Goal: Task Accomplishment & Management: Manage account settings

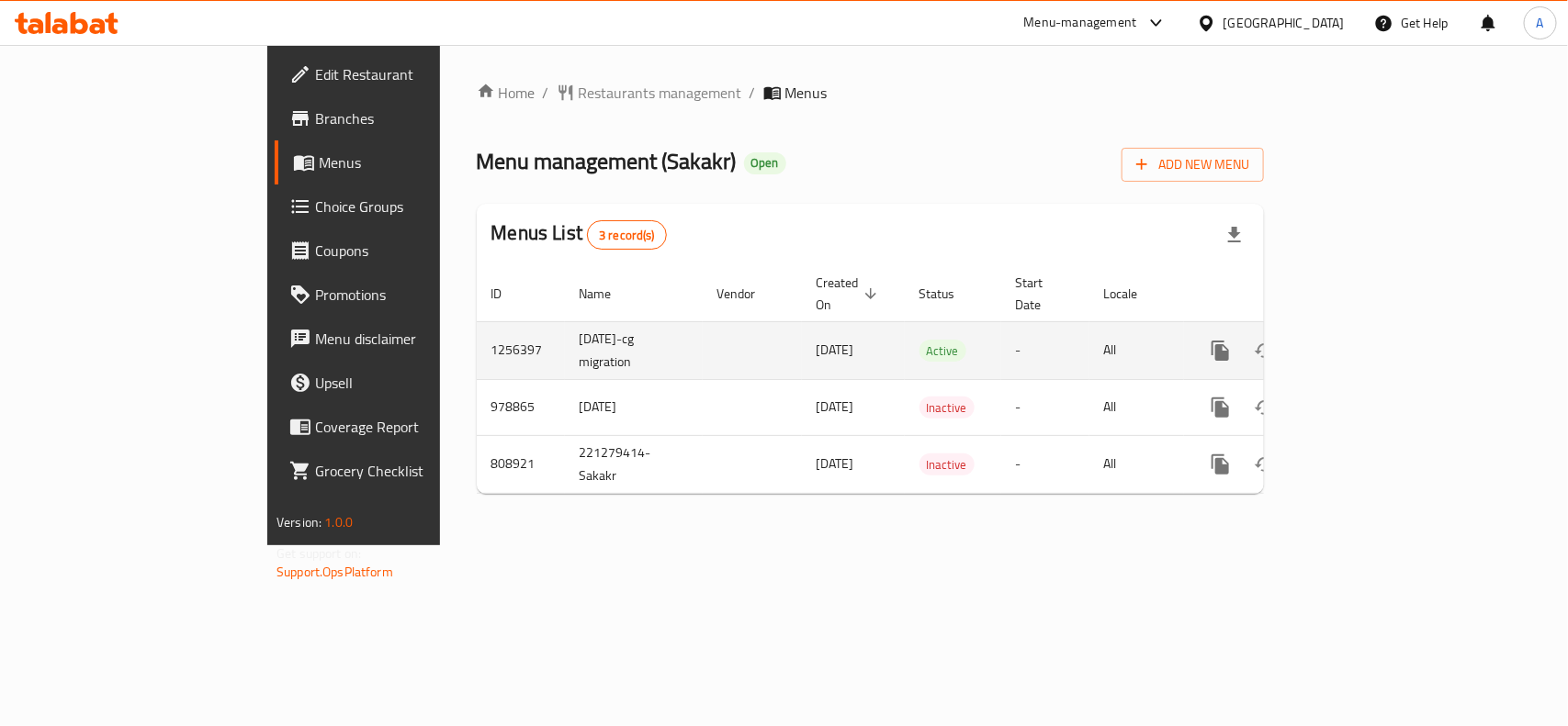
click at [1375, 328] on link "enhanced table" at bounding box center [1352, 350] width 44 height 44
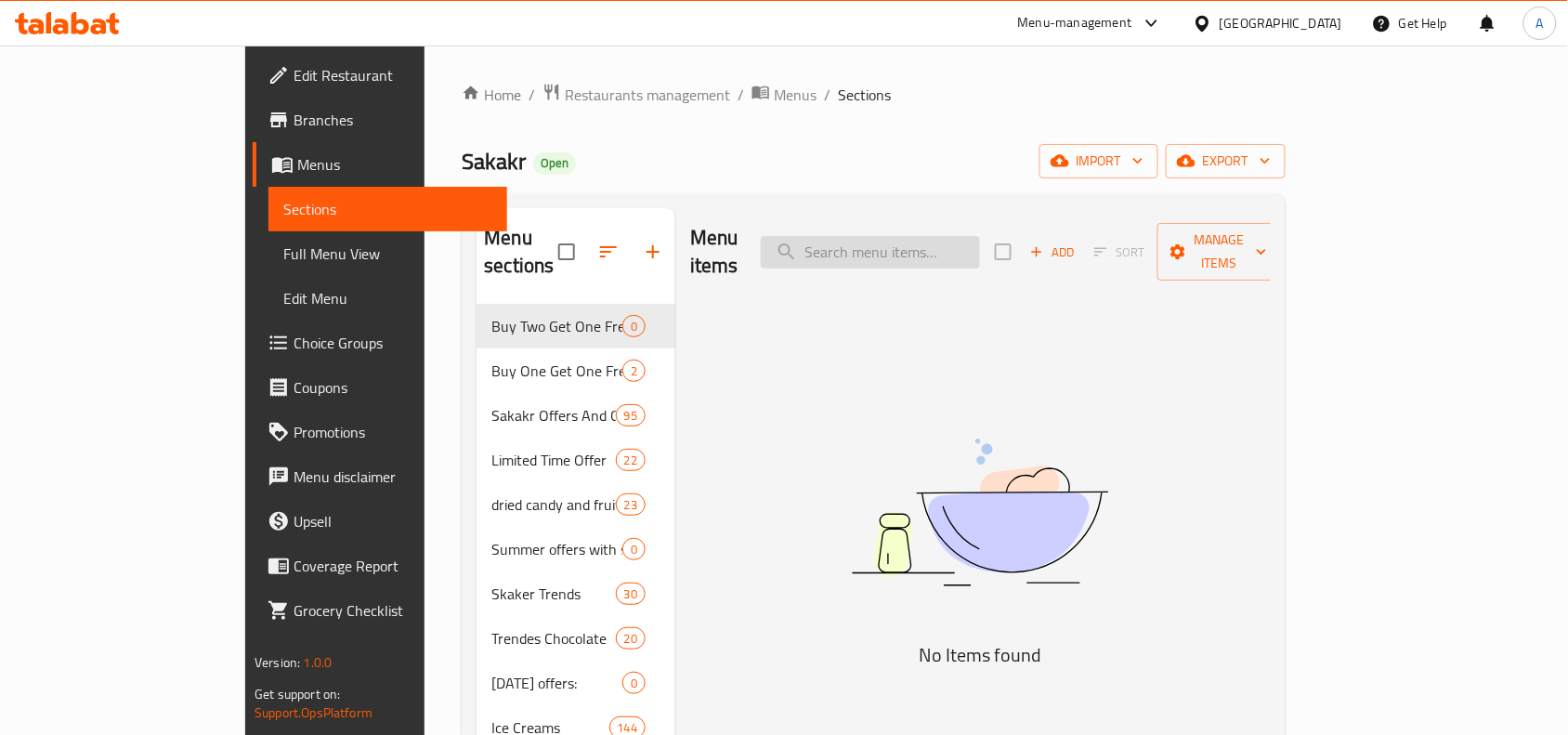
drag, startPoint x: 922, startPoint y: 257, endPoint x: 935, endPoint y: 241, distance: 20.6
click at [923, 257] on div "Menu items Add Sort Manage items" at bounding box center [980, 252] width 581 height 88
click at [935, 240] on input "search" at bounding box center [870, 253] width 219 height 32
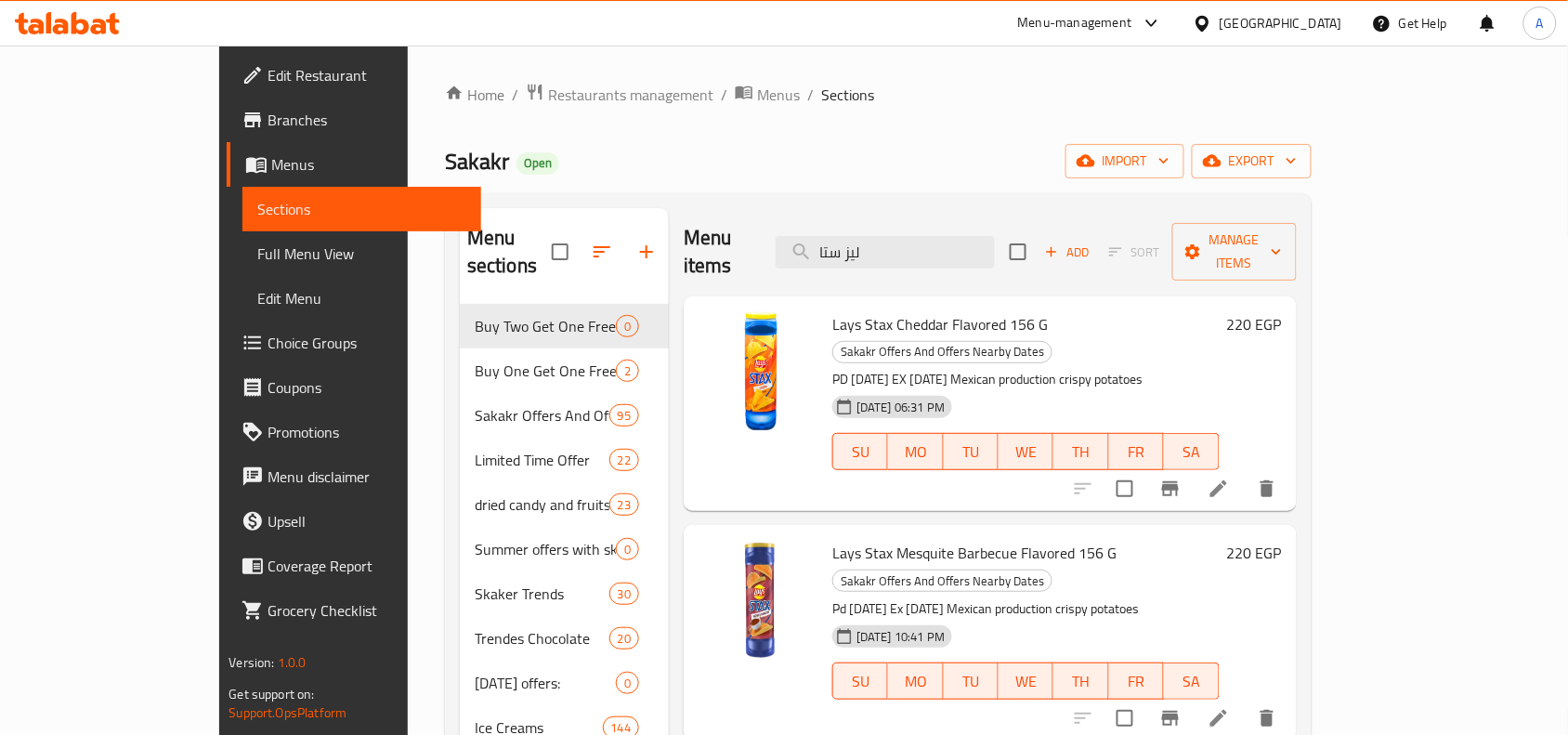
click at [889, 311] on span "Lays Stax Cheddar Flavored 156 G" at bounding box center [940, 324] width 215 height 28
copy h6 "Lays Stax Cheddar Flavored 156 G"
click at [1182, 478] on icon "Branch-specific-item" at bounding box center [1169, 488] width 22 height 22
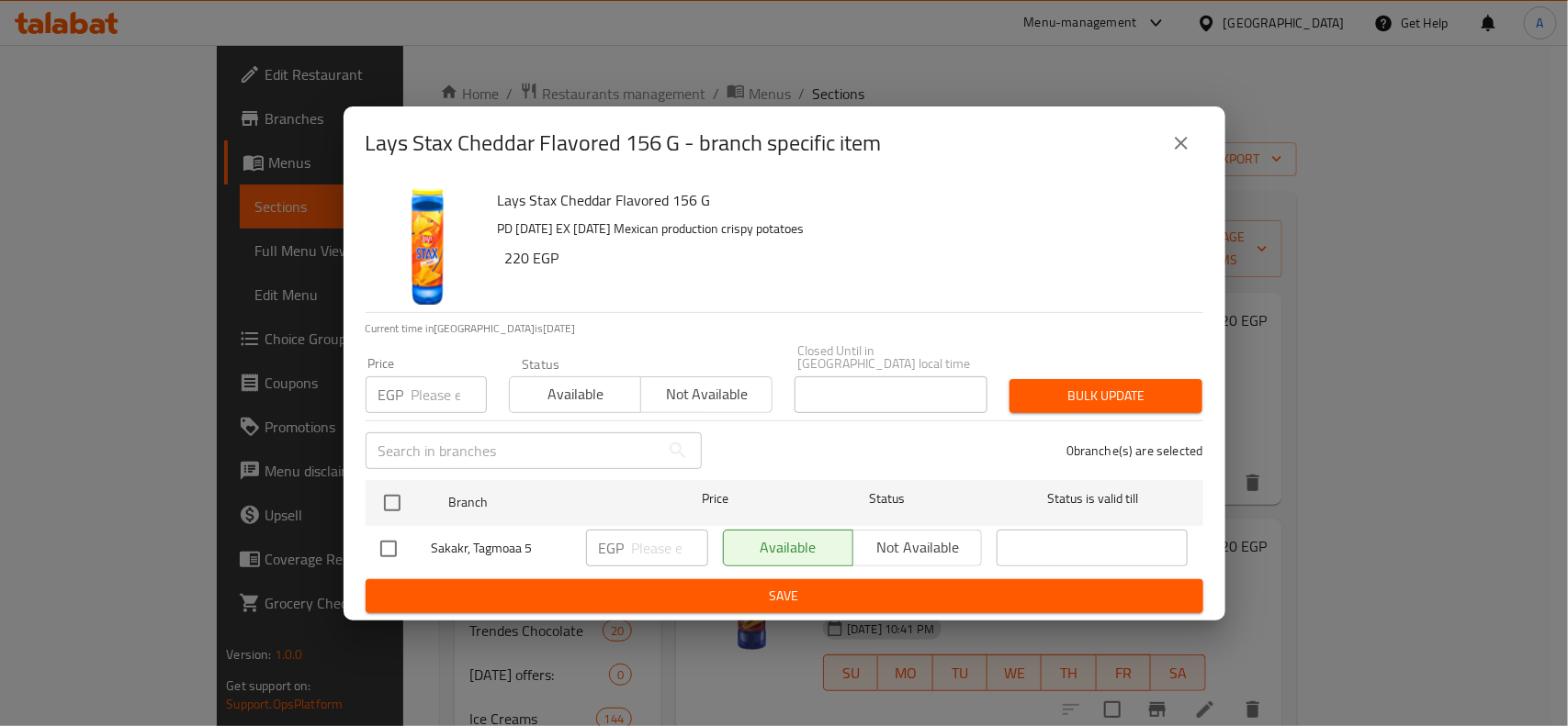
click at [1182, 154] on icon "close" at bounding box center [1180, 143] width 22 height 22
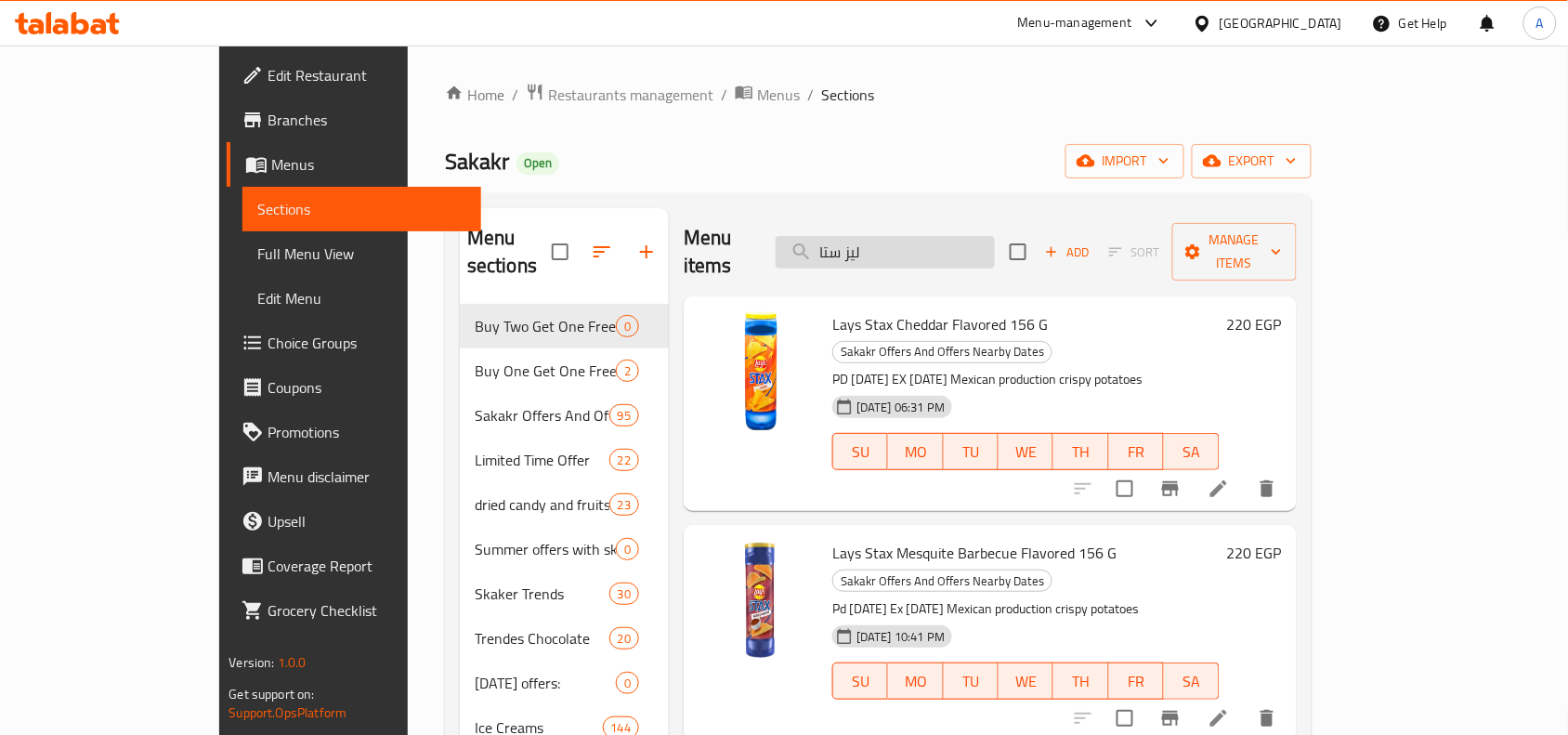
click at [911, 246] on input "ليز ستا" at bounding box center [885, 253] width 219 height 32
paste input "ندت إكسلنس دارك"
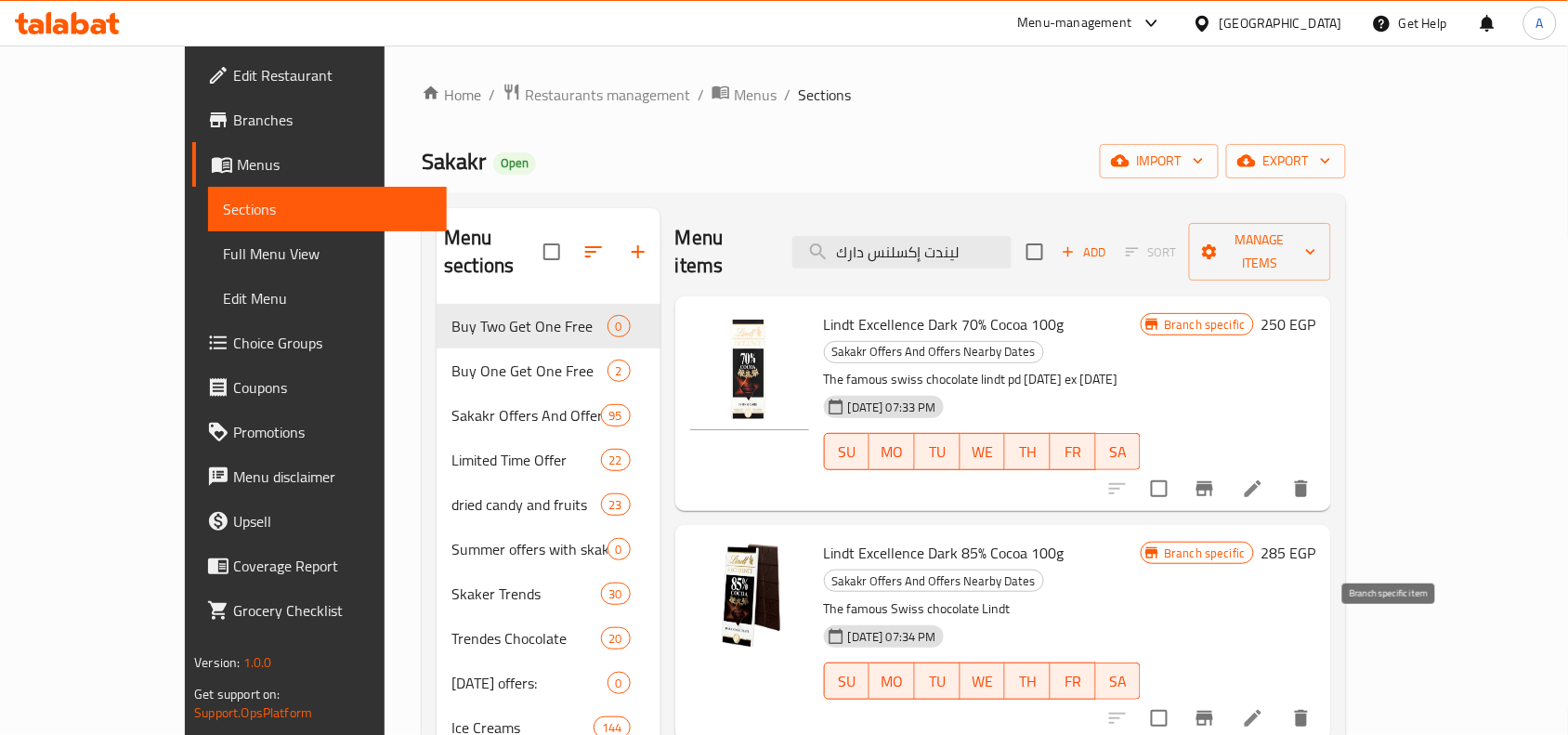
click at [1216, 707] on icon "Branch-specific-item" at bounding box center [1204, 718] width 22 height 22
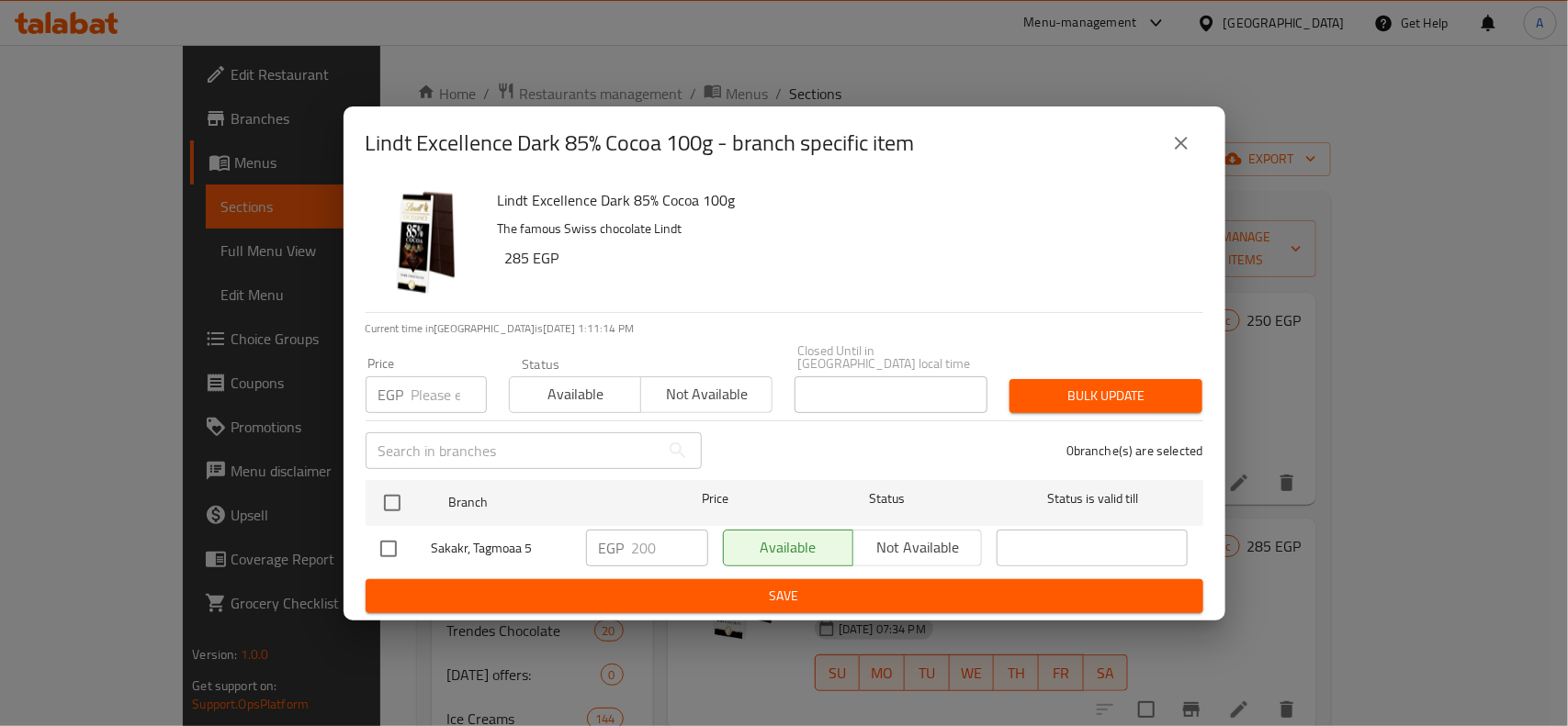
click at [1185, 154] on icon "close" at bounding box center [1180, 143] width 22 height 22
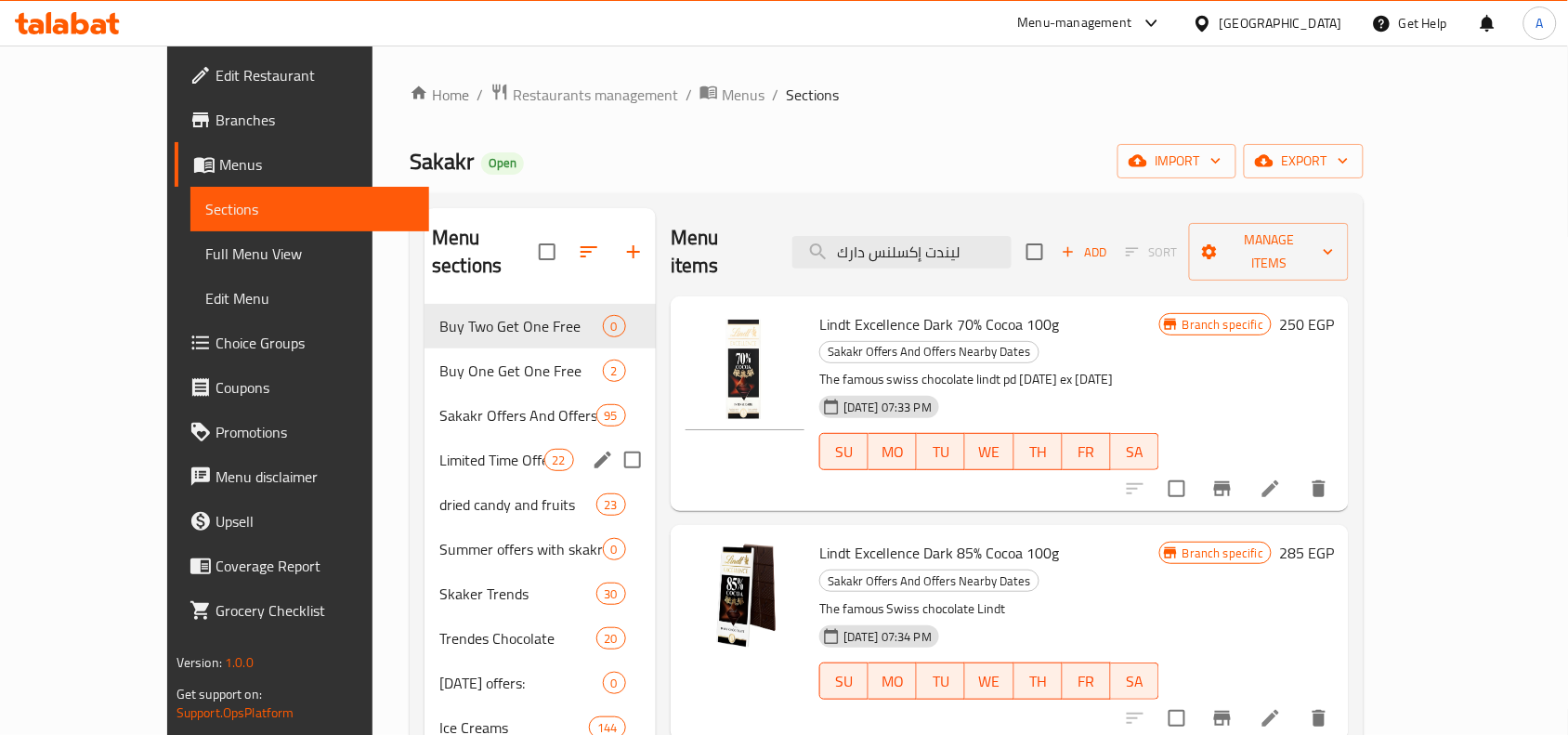
click at [503, 402] on div "Sakakr Offers And Offers Nearby Dates 95" at bounding box center [540, 415] width 232 height 45
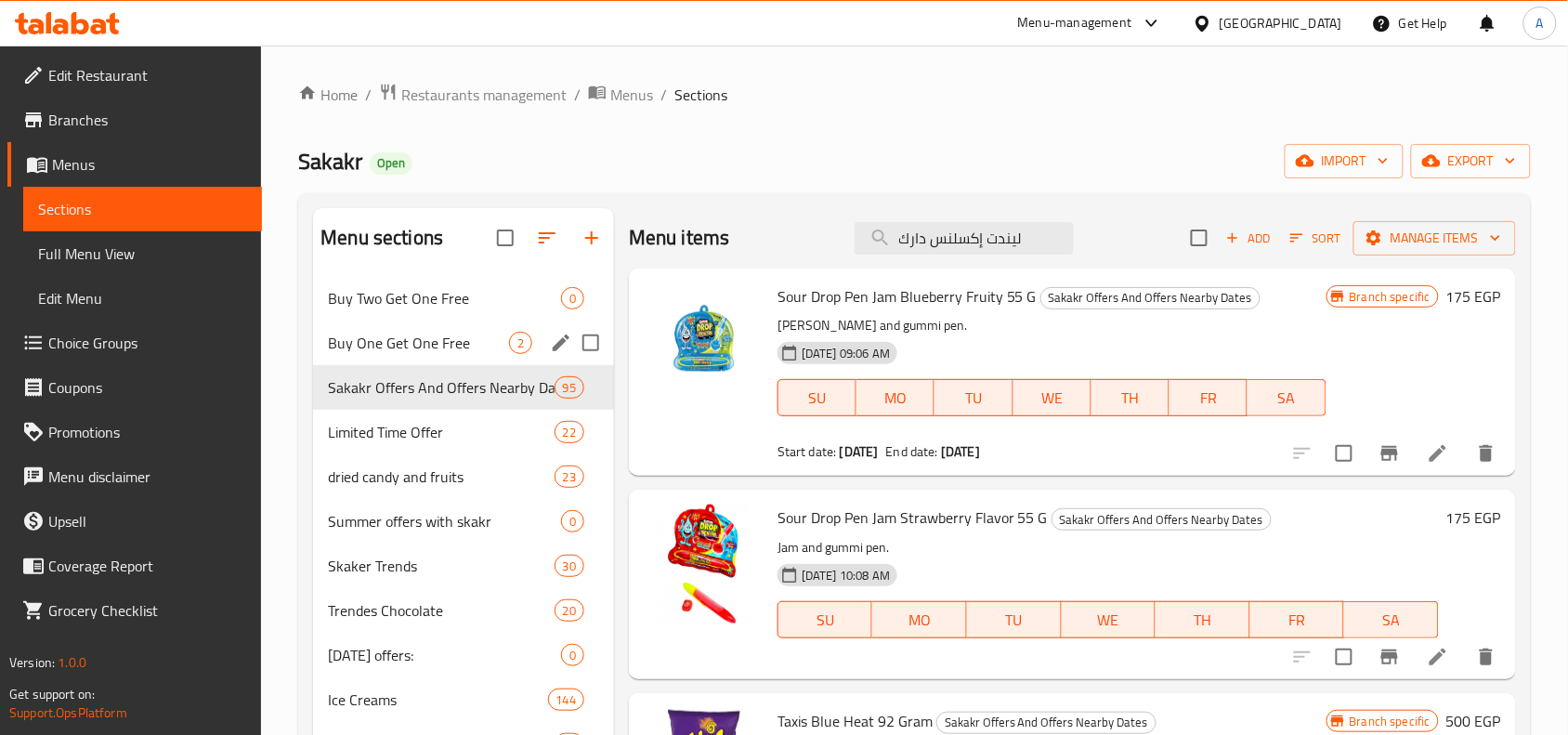
click at [495, 354] on span "Buy One Get One Free" at bounding box center [419, 342] width 181 height 22
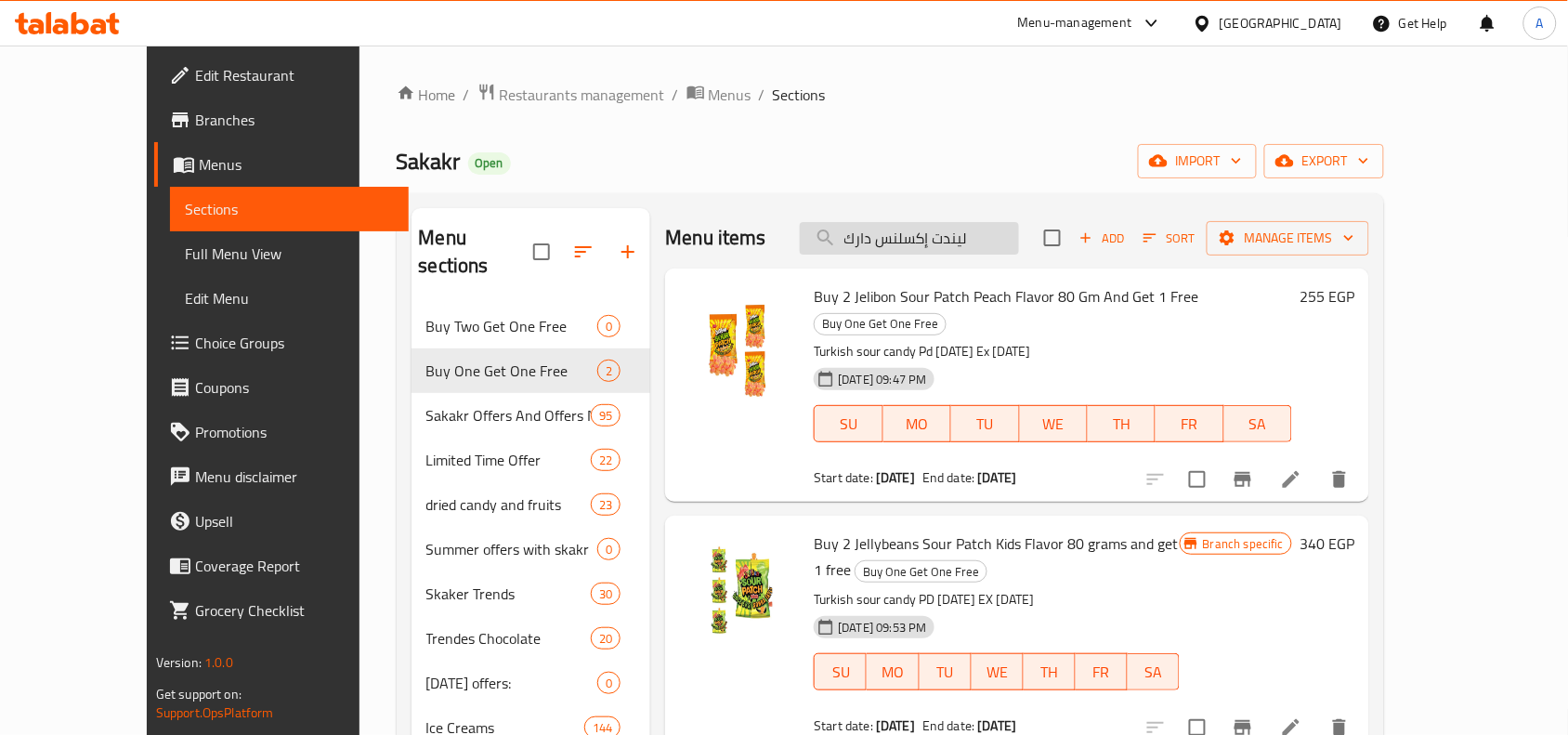
click at [922, 237] on input "ليندت إكسلنس دارك" at bounding box center [909, 238] width 219 height 32
paste input "[PERSON_NAME]"
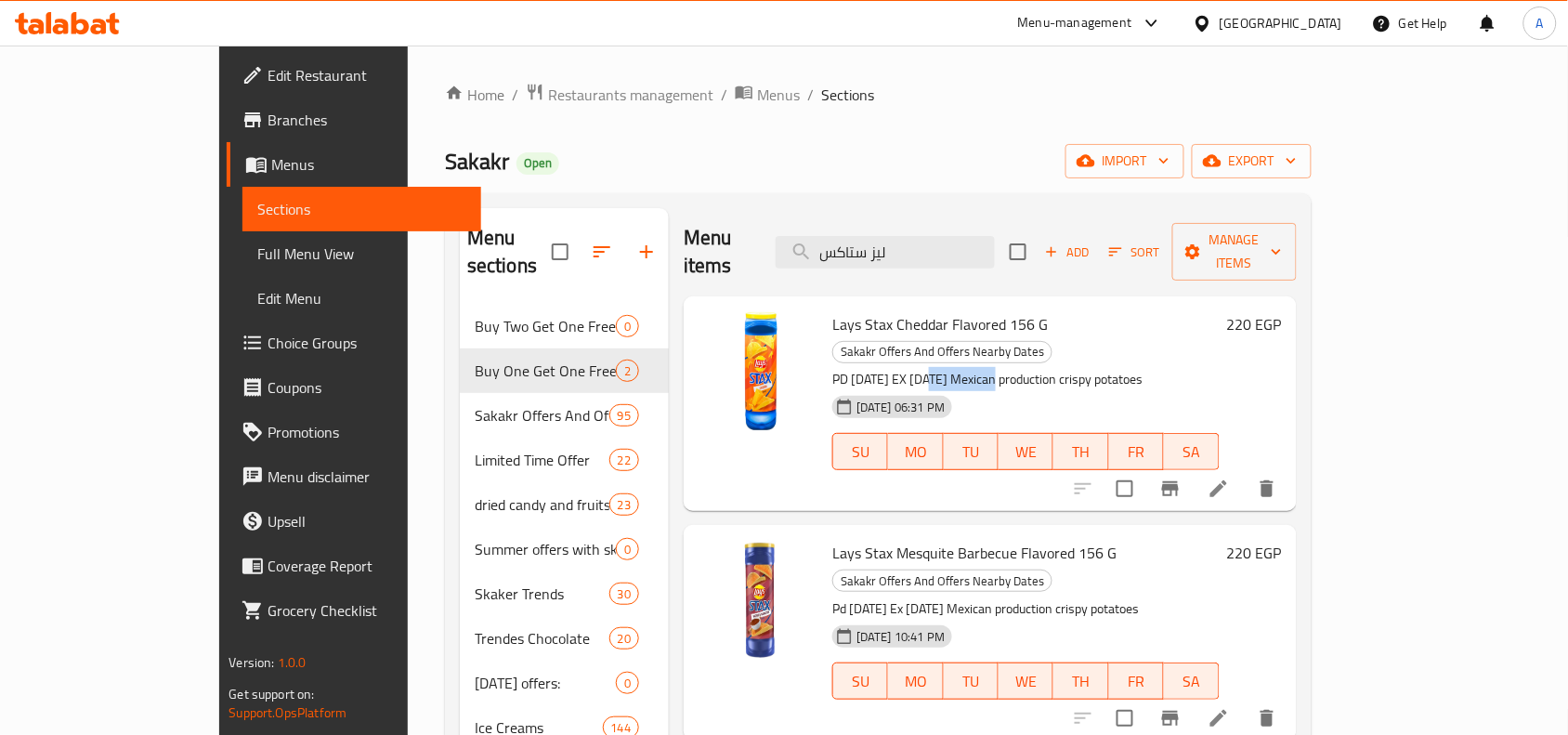
drag, startPoint x: 884, startPoint y: 332, endPoint x: 953, endPoint y: 334, distance: 69.0
click at [953, 368] on p "PD [DATE] EX [DATE] Mexican production crispy potatoes" at bounding box center [1025, 380] width 386 height 23
copy p "[DATE]"
click at [960, 243] on input "ليز ستاكس" at bounding box center [885, 253] width 219 height 32
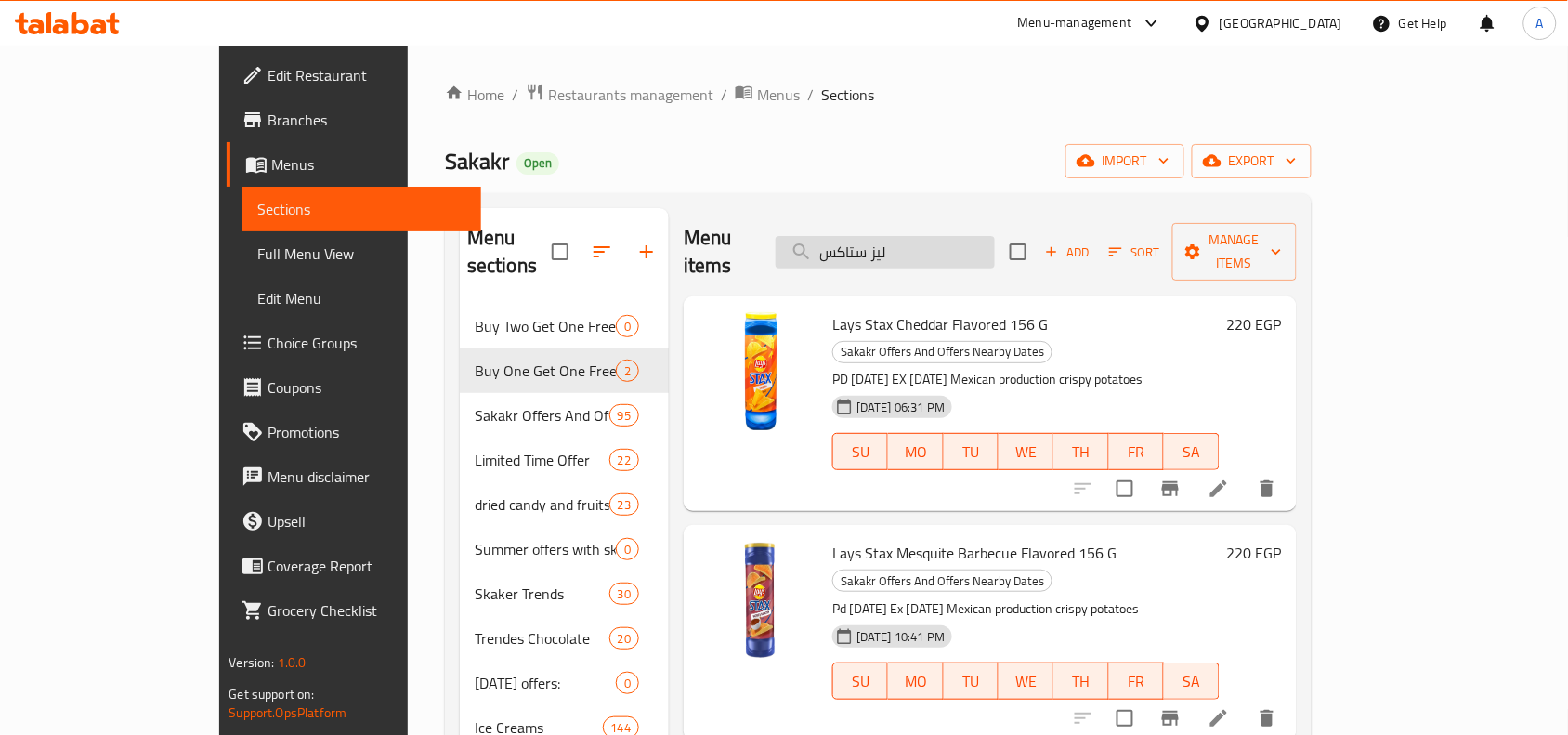
click at [960, 243] on input "ليز ستاكس" at bounding box center [885, 253] width 219 height 32
type input "g"
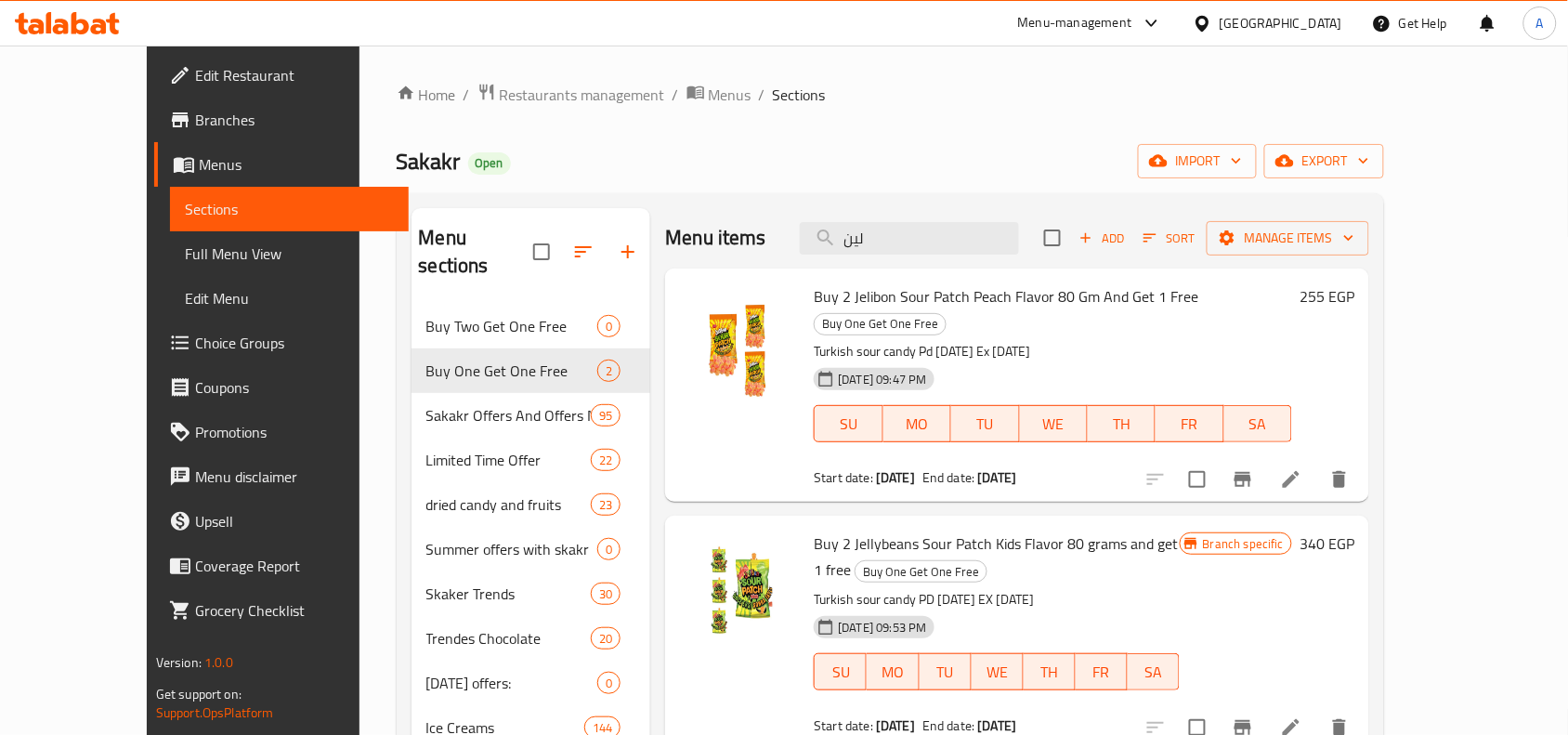
click at [941, 243] on input "لين" at bounding box center [909, 238] width 219 height 32
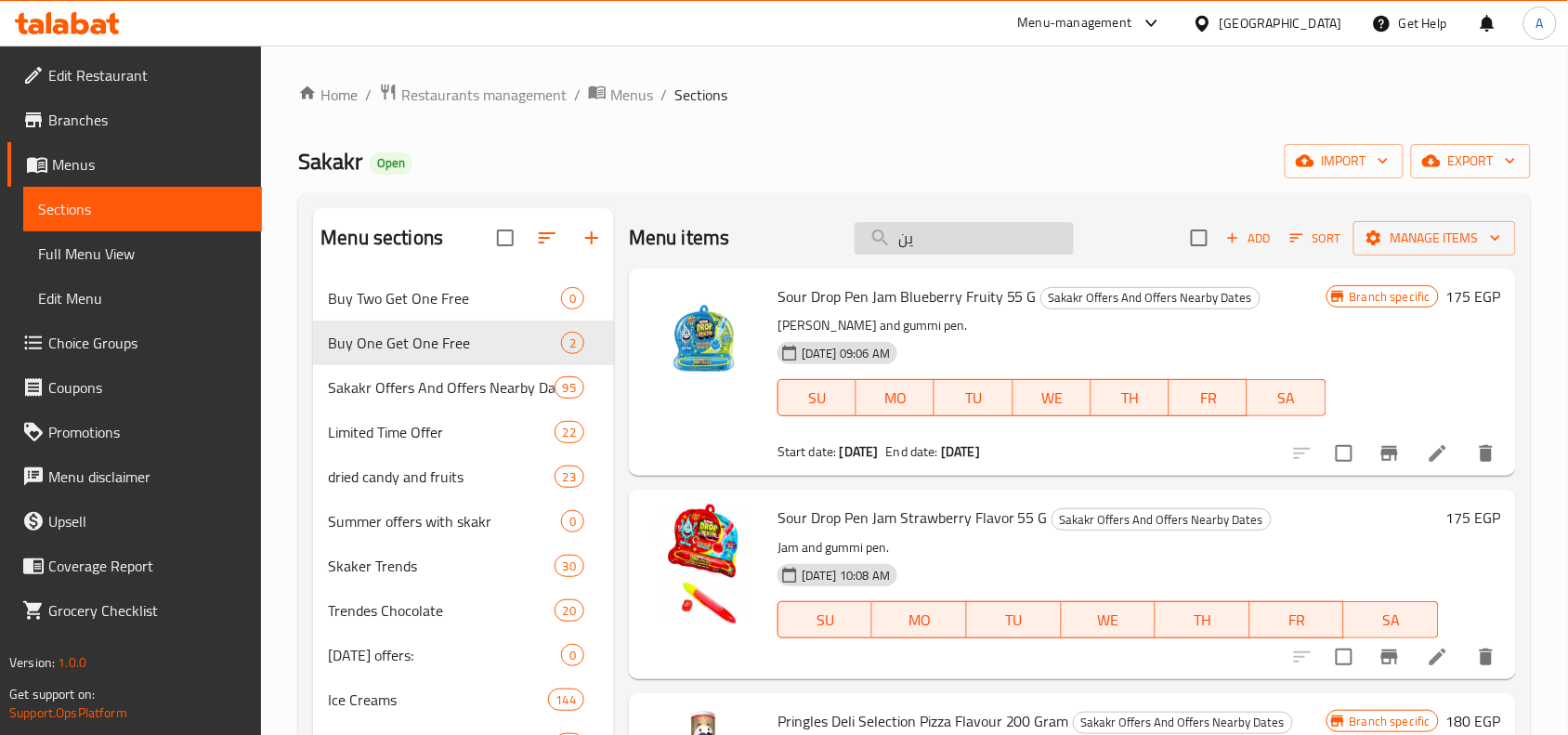
click at [948, 238] on input "ين" at bounding box center [963, 238] width 219 height 32
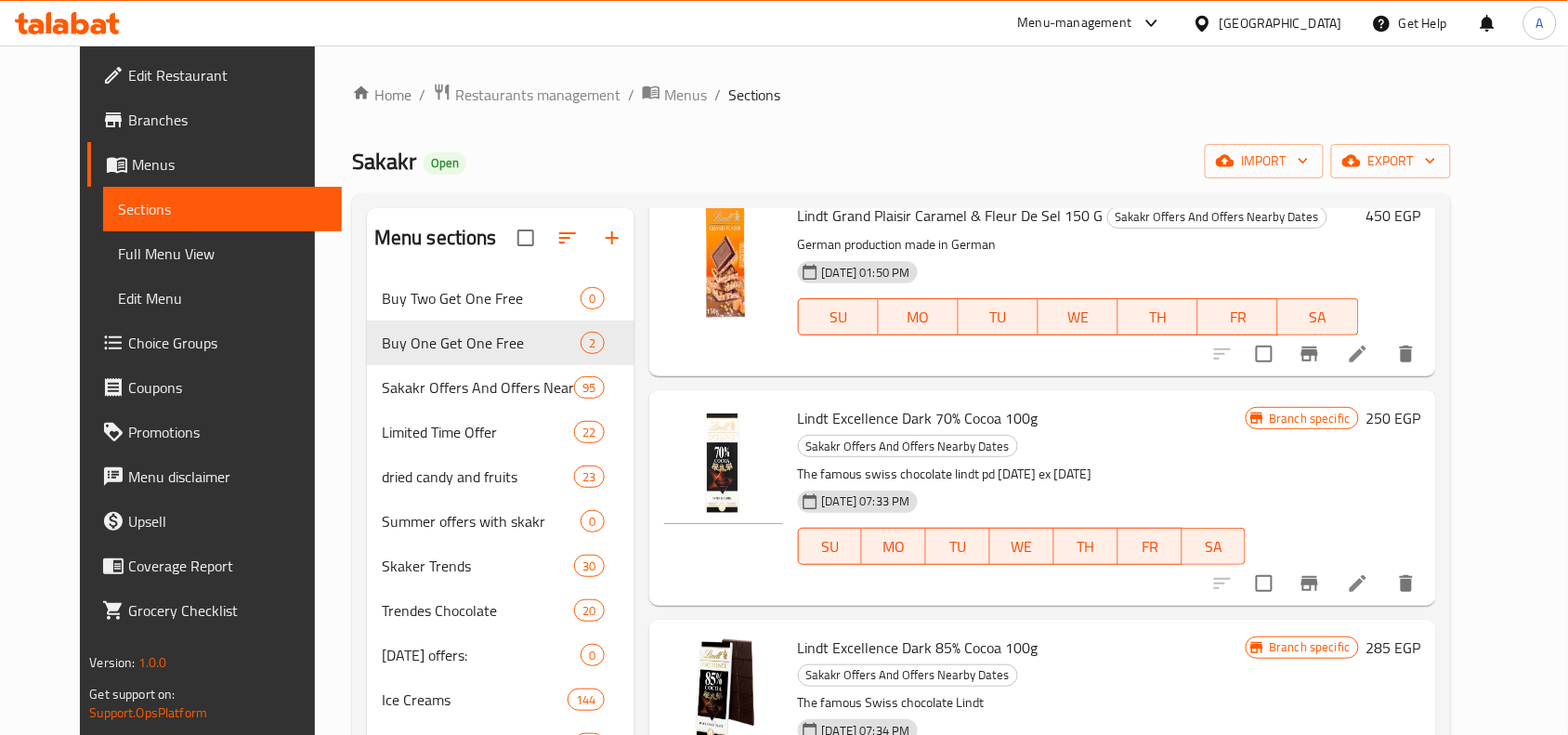
scroll to position [233, 0]
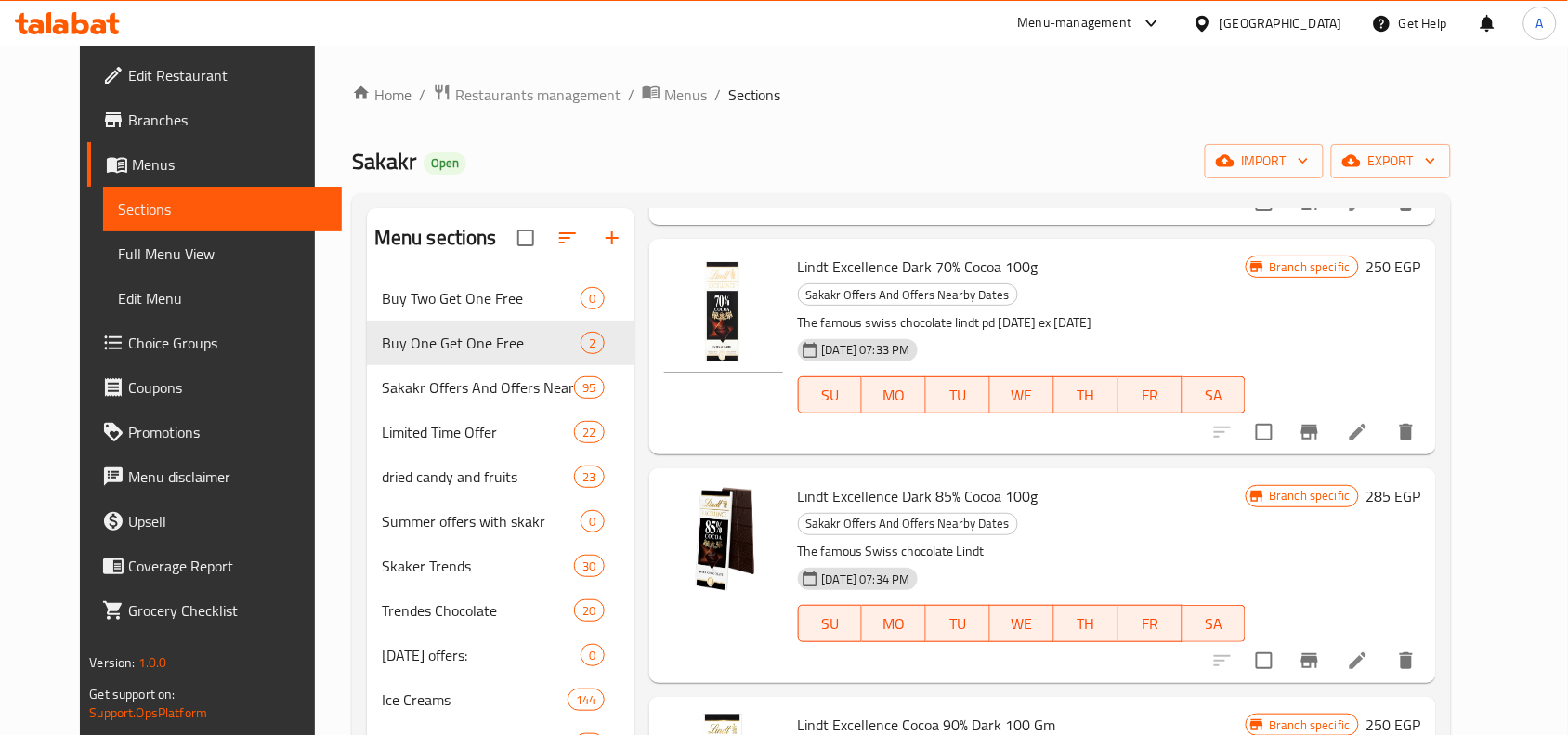
type input "ليندت"
click at [1318, 653] on icon "Branch-specific-item" at bounding box center [1310, 661] width 17 height 15
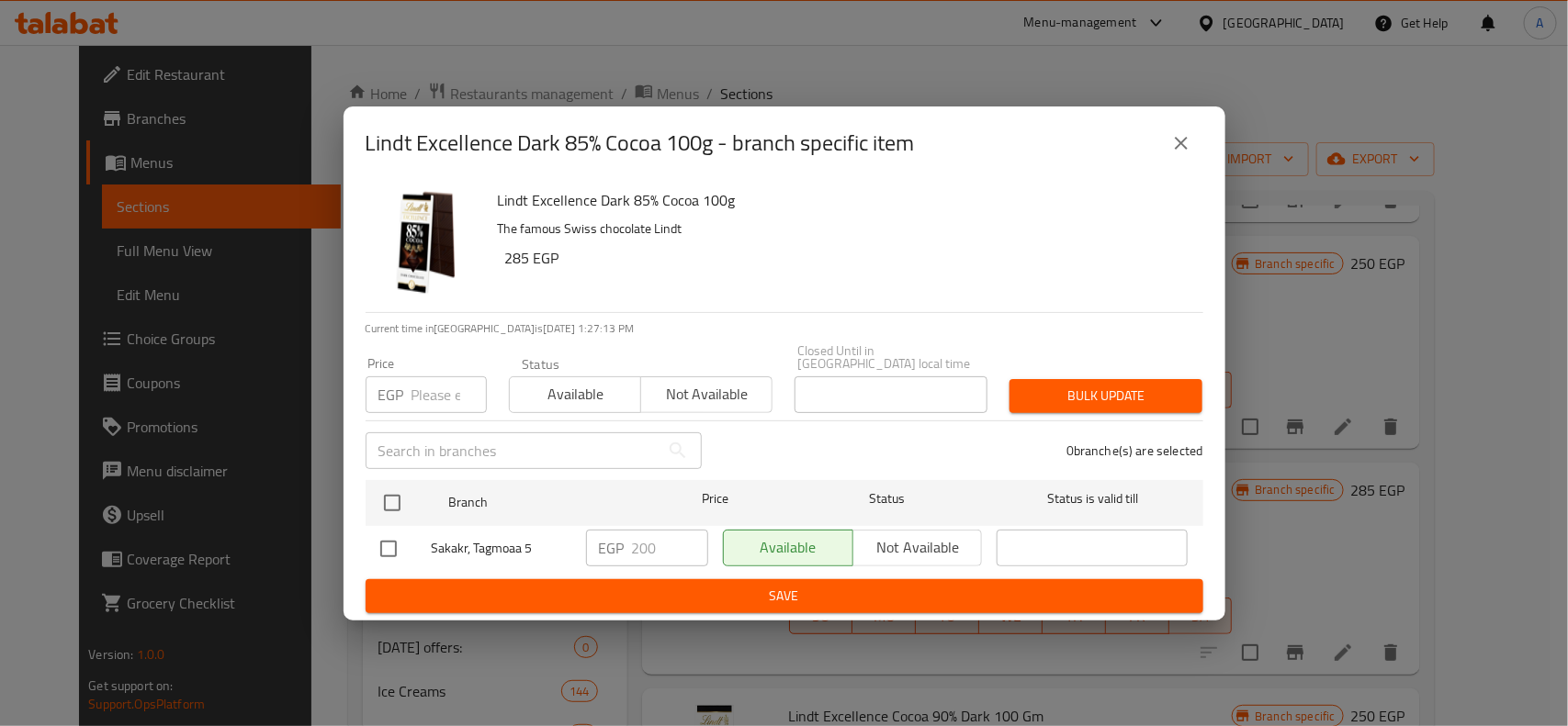
drag, startPoint x: 1187, startPoint y: 160, endPoint x: 1148, endPoint y: 199, distance: 55.2
click at [1187, 160] on button "close" at bounding box center [1180, 143] width 44 height 44
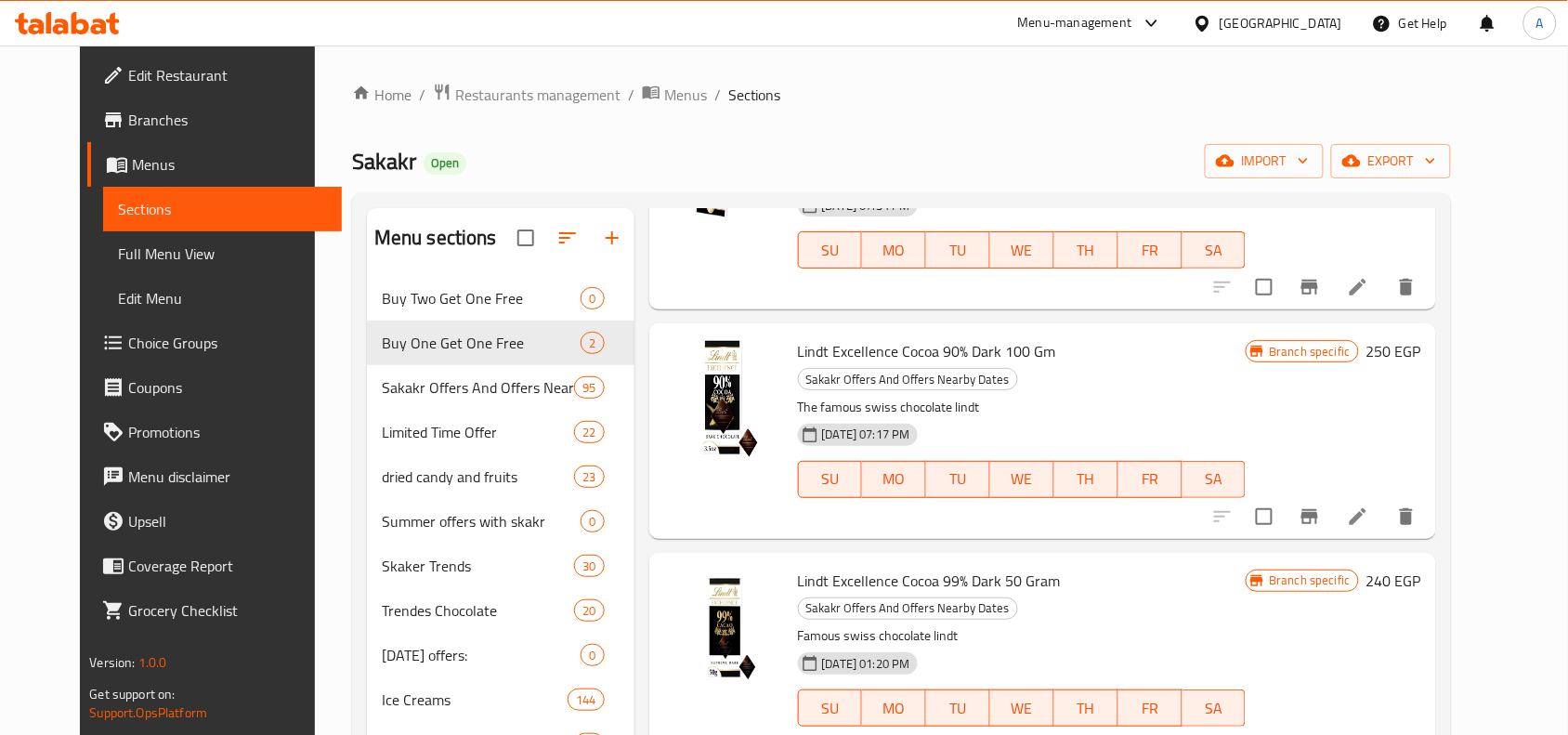
scroll to position [697, 0]
